Goal: Task Accomplishment & Management: Use online tool/utility

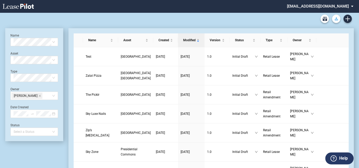
click at [334, 18] on button "Download Blank Form" at bounding box center [336, 19] width 8 height 8
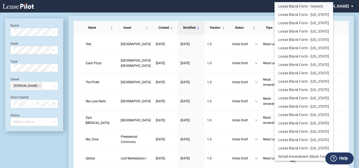
click at [309, 6] on button "Lease Blank Form - Generic" at bounding box center [304, 6] width 59 height 8
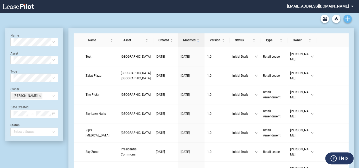
click at [346, 18] on icon "Create new document" at bounding box center [347, 18] width 5 height 5
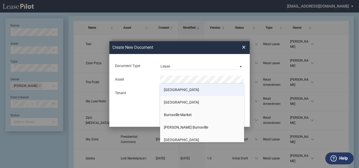
click at [183, 87] on span "[GEOGRAPHIC_DATA]" at bounding box center [181, 89] width 35 height 4
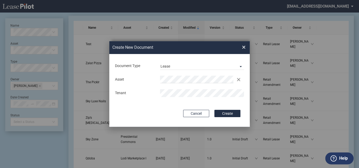
click at [214, 110] on button "Create" at bounding box center [227, 113] width 26 height 7
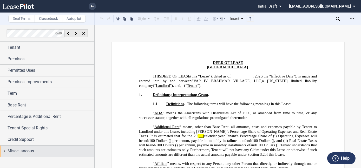
click at [26, 150] on span "Miscellaneous" at bounding box center [21, 151] width 27 height 6
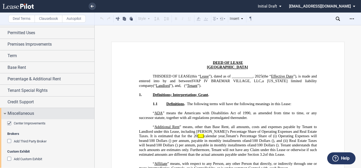
scroll to position [39, 0]
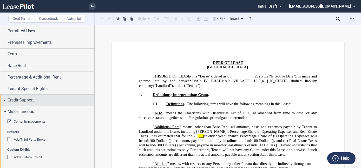
click at [18, 99] on span "Credit Support" at bounding box center [21, 100] width 26 height 6
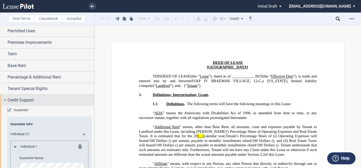
click at [19, 96] on div "Credit Support" at bounding box center [47, 99] width 94 height 11
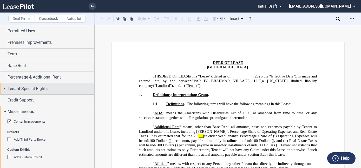
click at [22, 88] on span "Tenant Special Rights" at bounding box center [28, 88] width 40 height 6
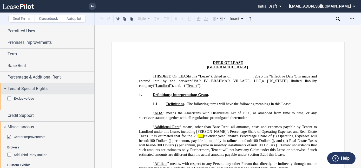
click at [22, 88] on span "Tenant Special Rights" at bounding box center [28, 88] width 40 height 6
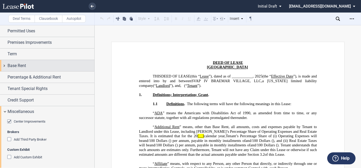
click at [17, 62] on span "Base Rent" at bounding box center [17, 65] width 18 height 6
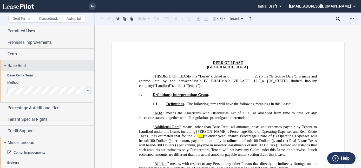
click at [17, 62] on span "Base Rent" at bounding box center [17, 65] width 18 height 6
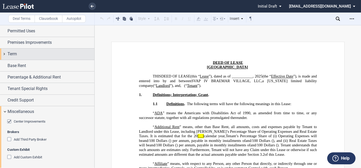
click at [17, 54] on div "Term" at bounding box center [51, 54] width 87 height 6
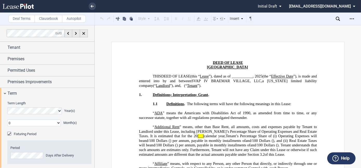
scroll to position [0, 0]
click at [16, 85] on div "Premises Improvements" at bounding box center [47, 81] width 94 height 11
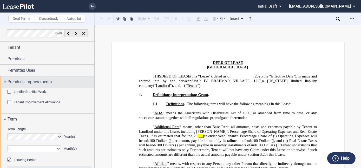
click at [16, 85] on div "Premises Improvements" at bounding box center [47, 81] width 94 height 11
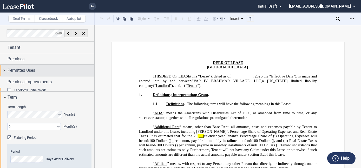
click at [16, 71] on span "Permitted Uses" at bounding box center [22, 70] width 28 height 6
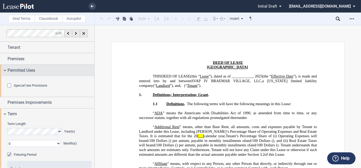
click at [16, 71] on span "Permitted Uses" at bounding box center [22, 70] width 28 height 6
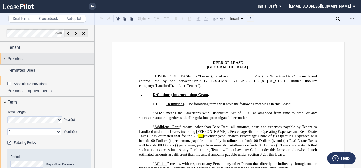
click at [16, 61] on span "Premises" at bounding box center [16, 59] width 17 height 6
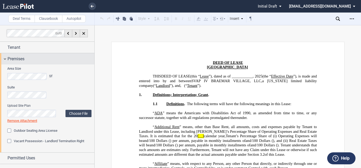
click at [16, 61] on span "Premises" at bounding box center [16, 59] width 17 height 6
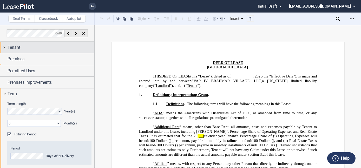
click at [16, 50] on div "Tenant" at bounding box center [47, 47] width 94 height 11
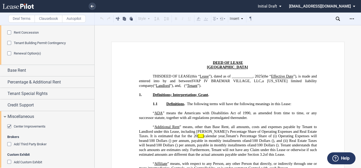
scroll to position [346, 0]
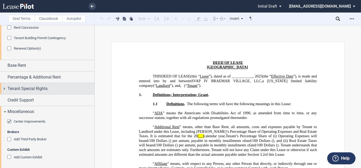
click at [29, 91] on span "Tenant Special Rights" at bounding box center [28, 88] width 40 height 6
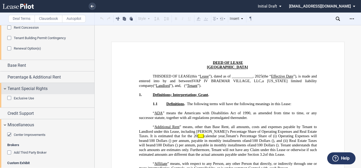
click at [29, 91] on span "Tenant Special Rights" at bounding box center [28, 88] width 40 height 6
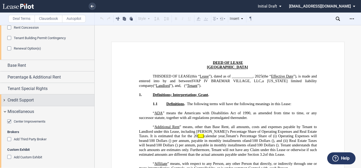
click at [29, 98] on span "Credit Support" at bounding box center [21, 100] width 26 height 6
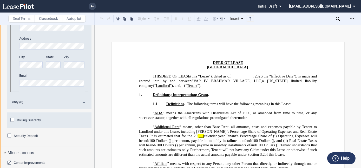
scroll to position [511, 0]
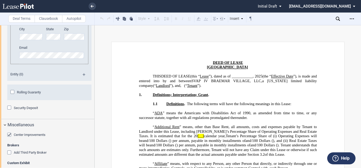
click at [9, 107] on div "Security Deposit" at bounding box center [9, 107] width 5 height 5
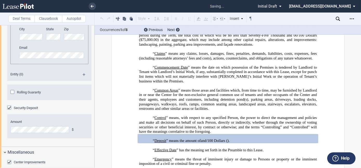
scroll to position [404, 0]
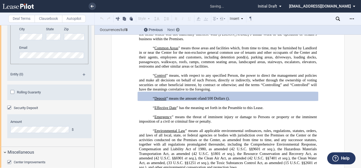
click at [175, 28] on span "Next" at bounding box center [172, 30] width 8 height 4
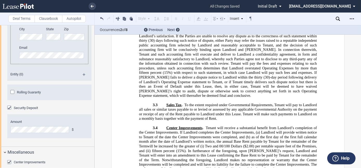
scroll to position [2491, 0]
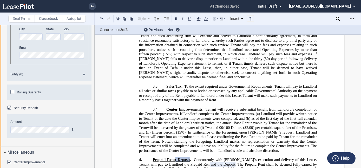
drag, startPoint x: 187, startPoint y: 124, endPoint x: 133, endPoint y: 57, distance: 86.0
click at [353, 19] on icon "Open Lease options menu" at bounding box center [352, 19] width 4 height 4
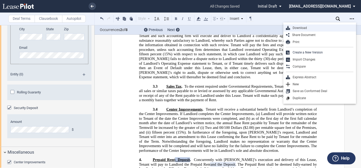
click at [314, 30] on div "Download" at bounding box center [321, 28] width 63 height 4
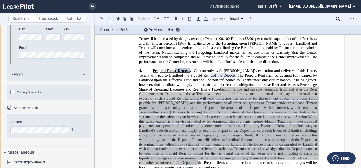
scroll to position [2586, 0]
